Goal: Task Accomplishment & Management: Manage account settings

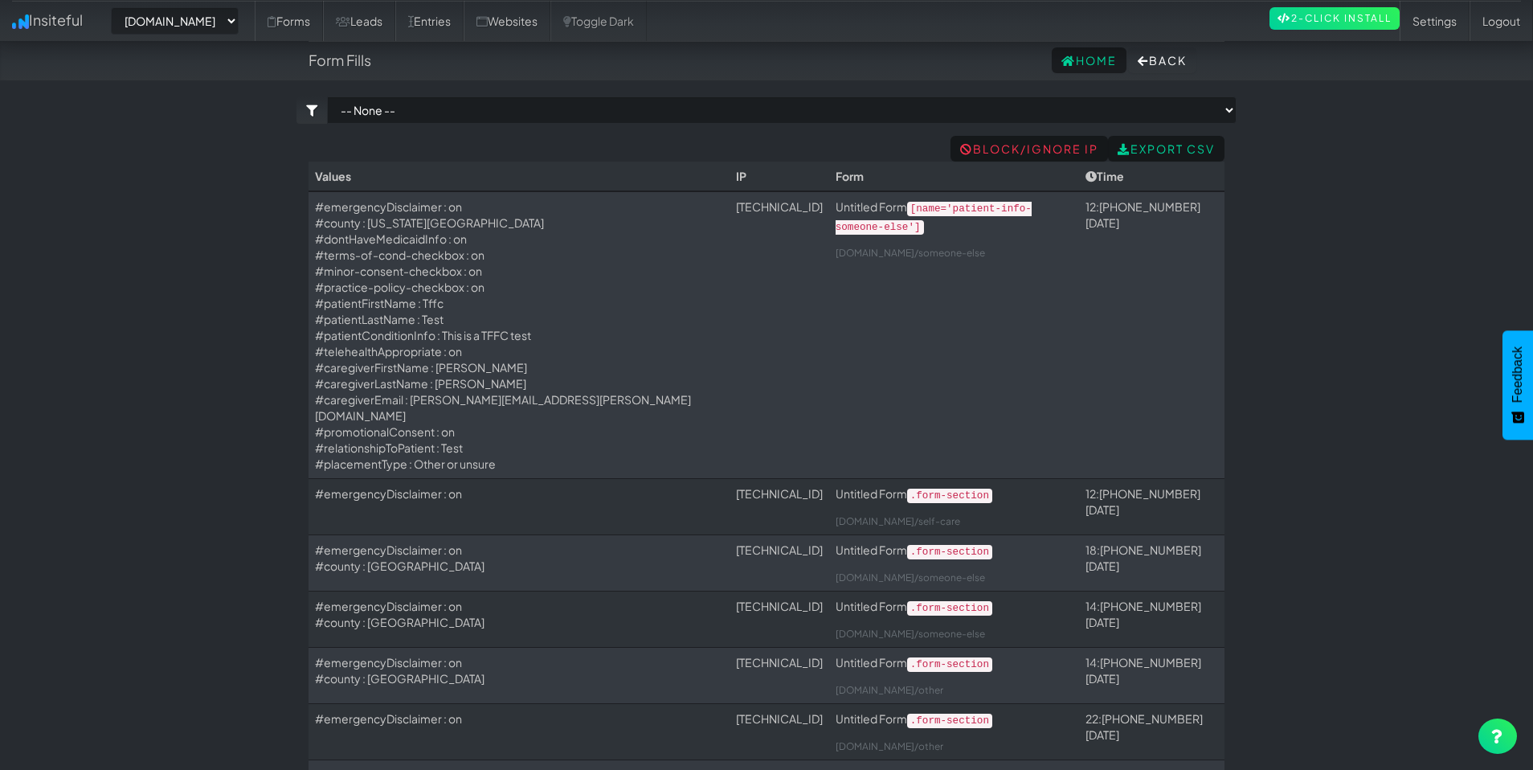
select select "2385"
click at [551, 25] on link "Websites" at bounding box center [507, 21] width 87 height 40
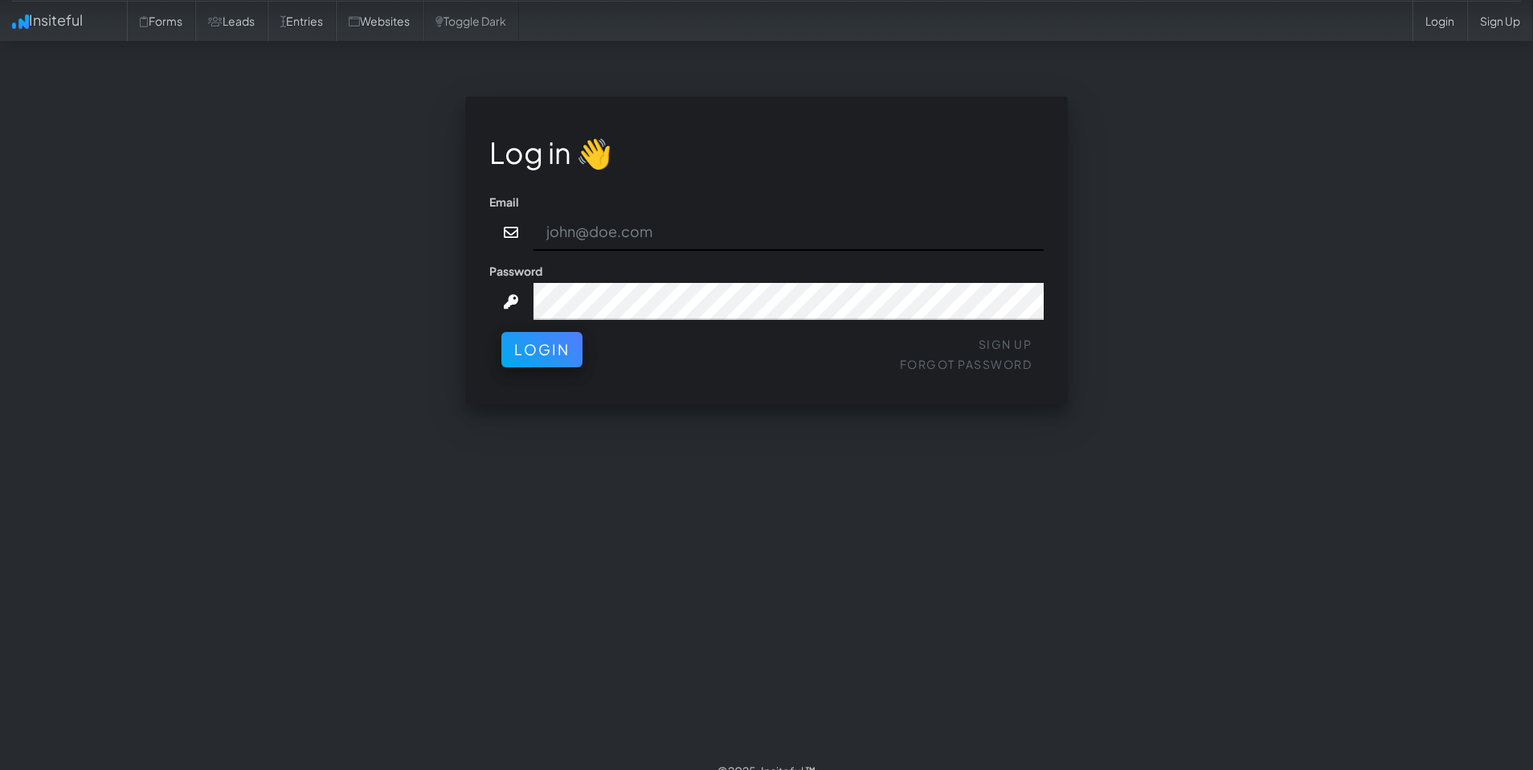
type input "[EMAIL_ADDRESS][DOMAIN_NAME]"
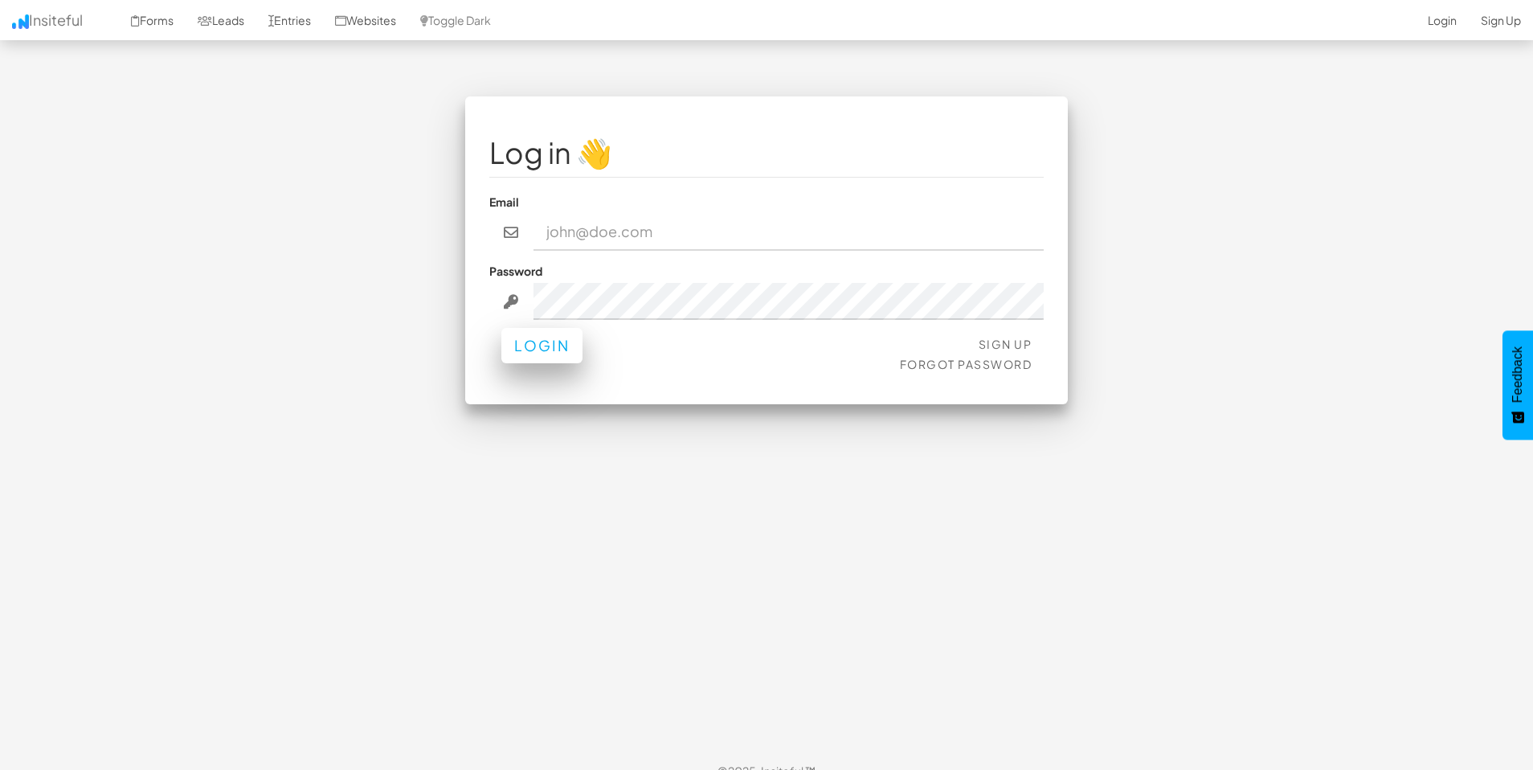
type input "[EMAIL_ADDRESS][DOMAIN_NAME]"
click at [526, 359] on button "Login" at bounding box center [541, 345] width 81 height 35
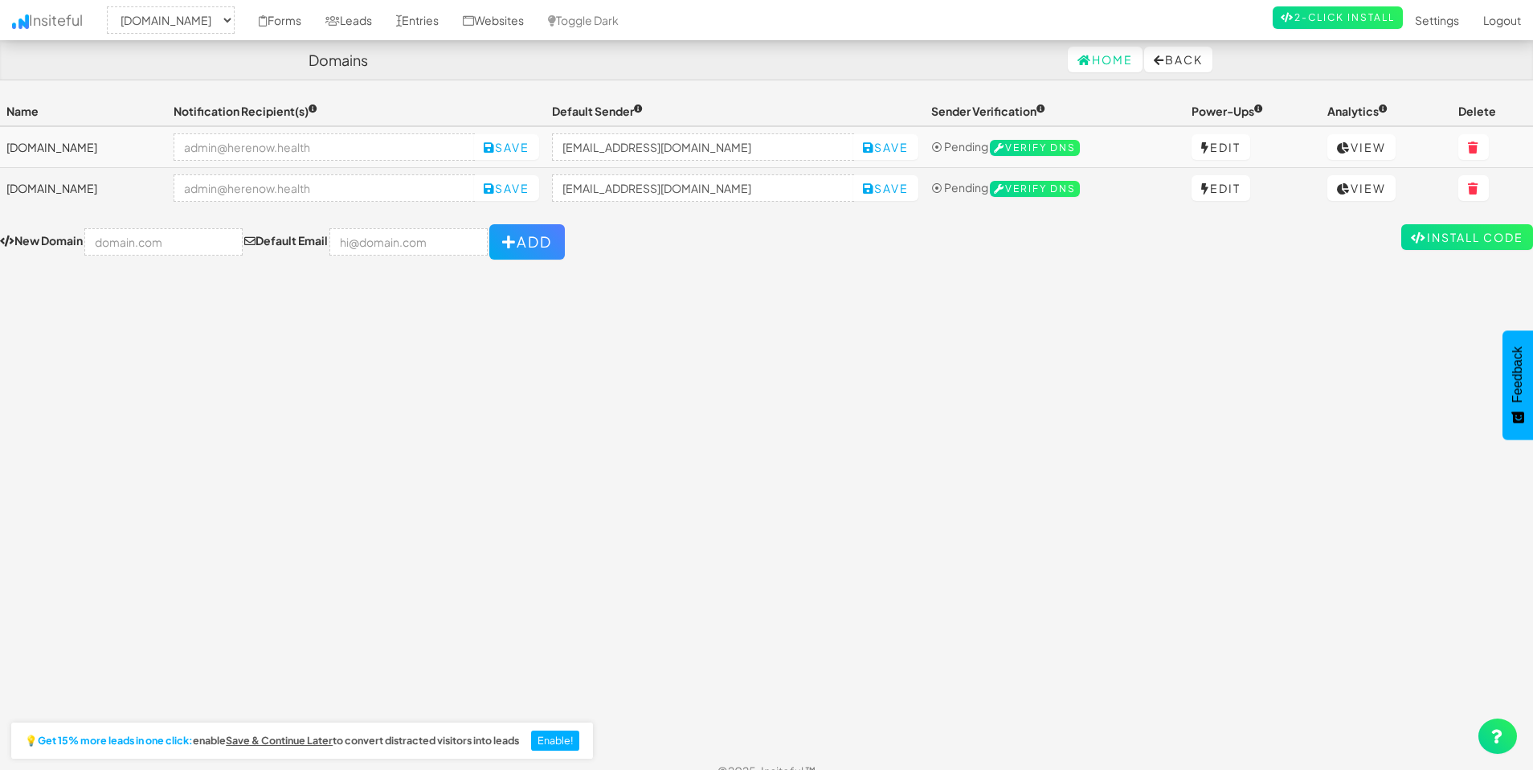
select select "2385"
click at [451, 13] on link "Entries" at bounding box center [417, 20] width 67 height 40
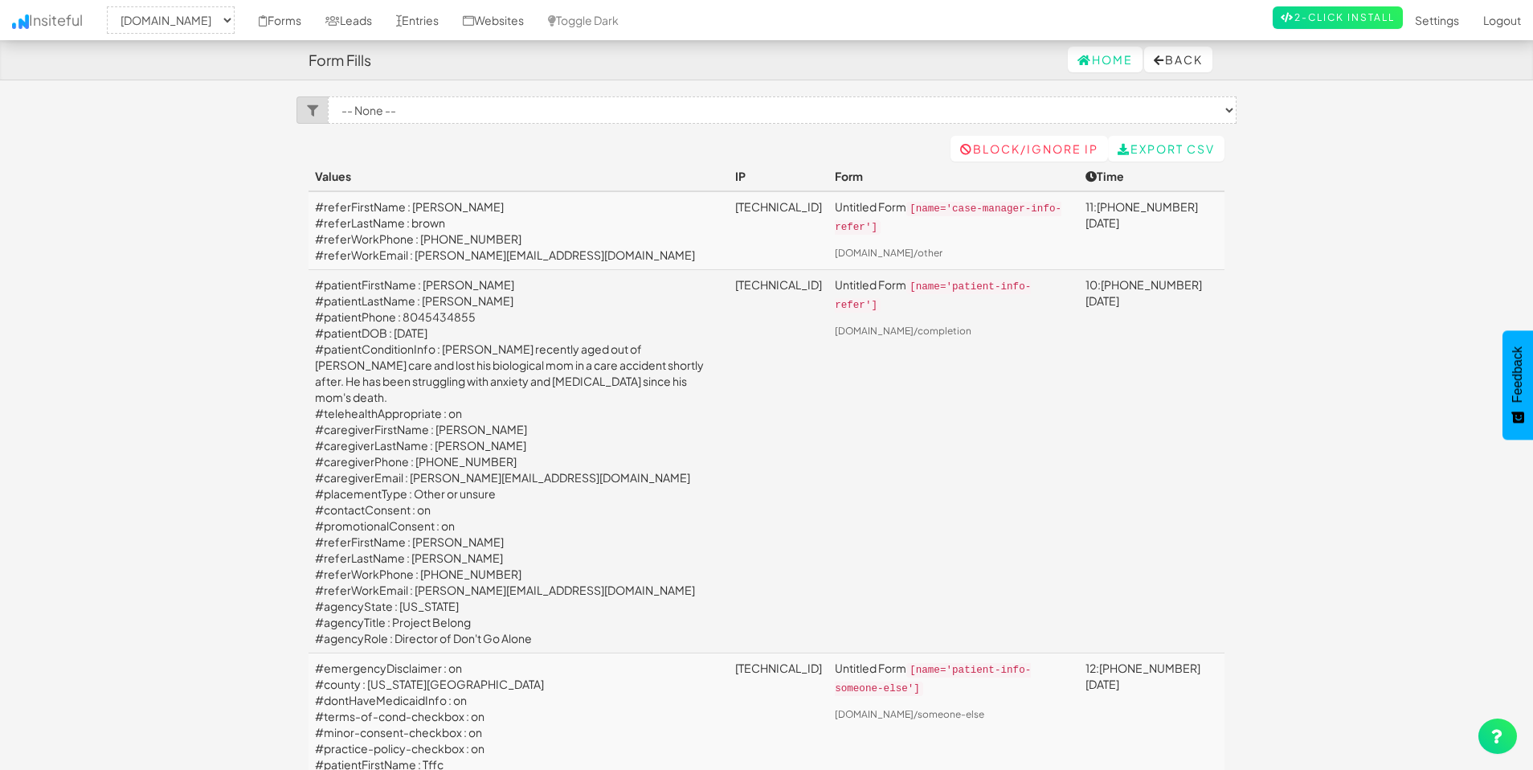
select select "2385"
